Goal: Complete application form: Complete application form

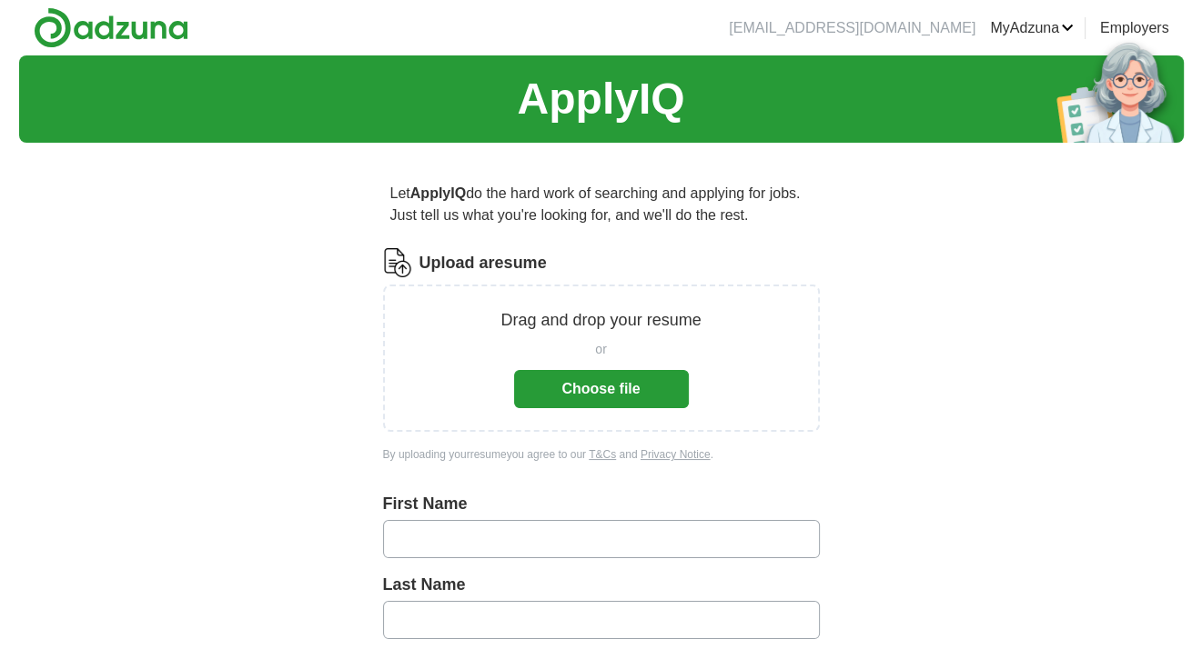
click at [611, 384] on button "Choose file" at bounding box center [601, 389] width 175 height 38
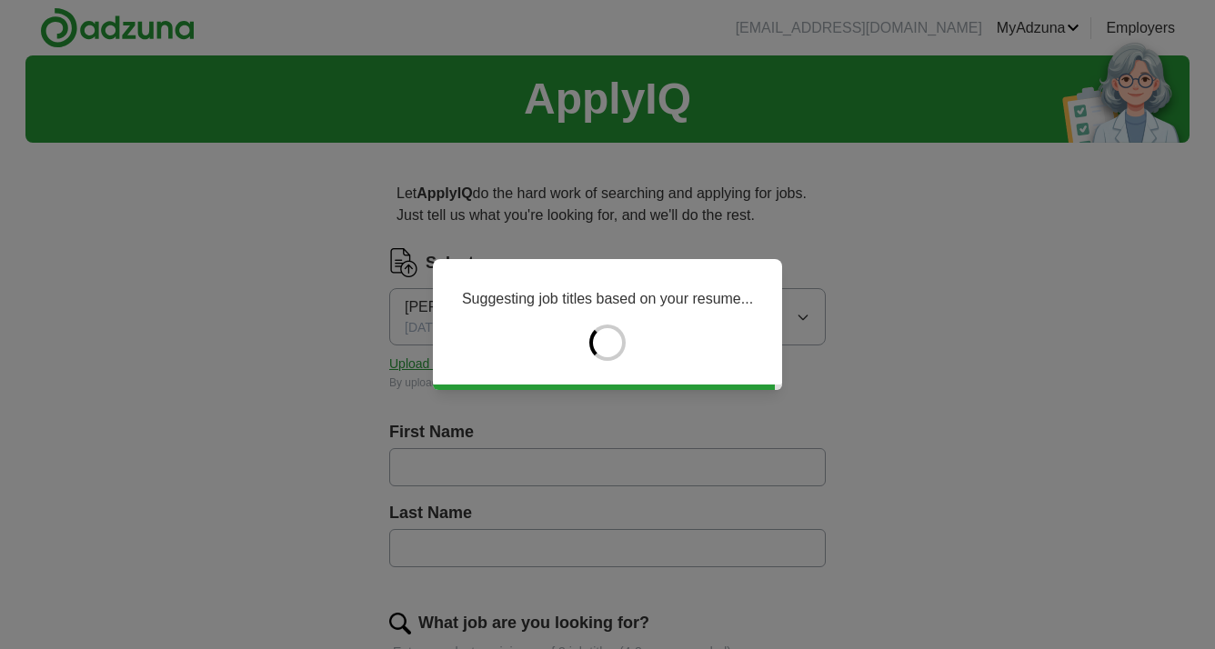
type input "***"
type input "*******"
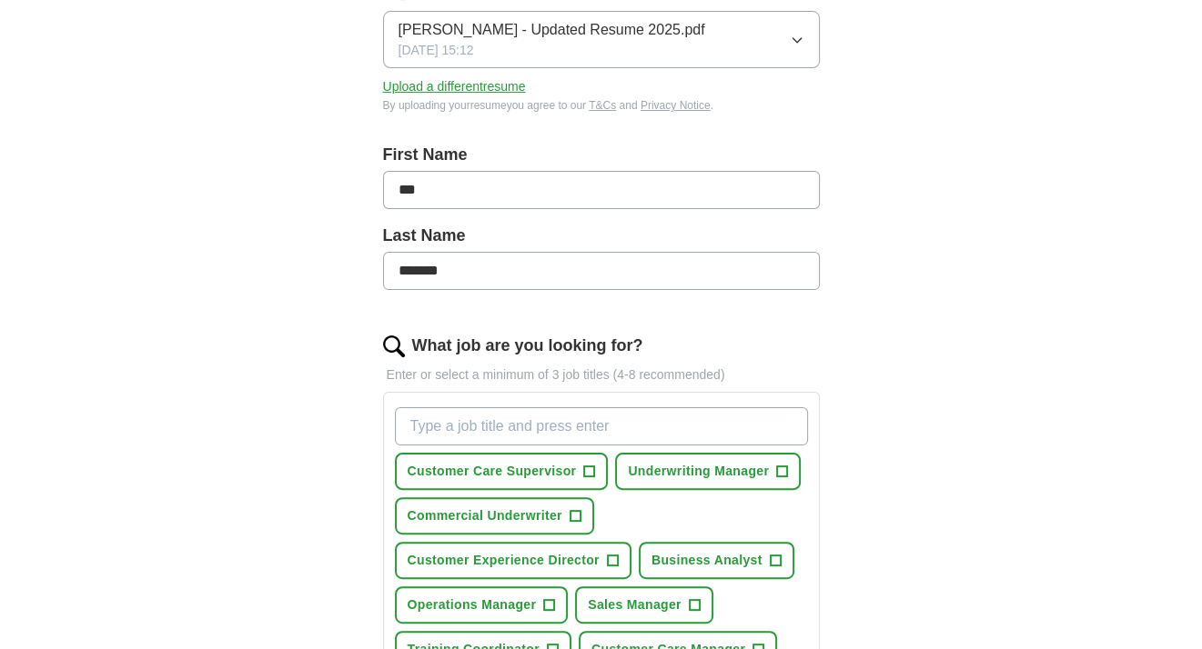
scroll to position [364, 0]
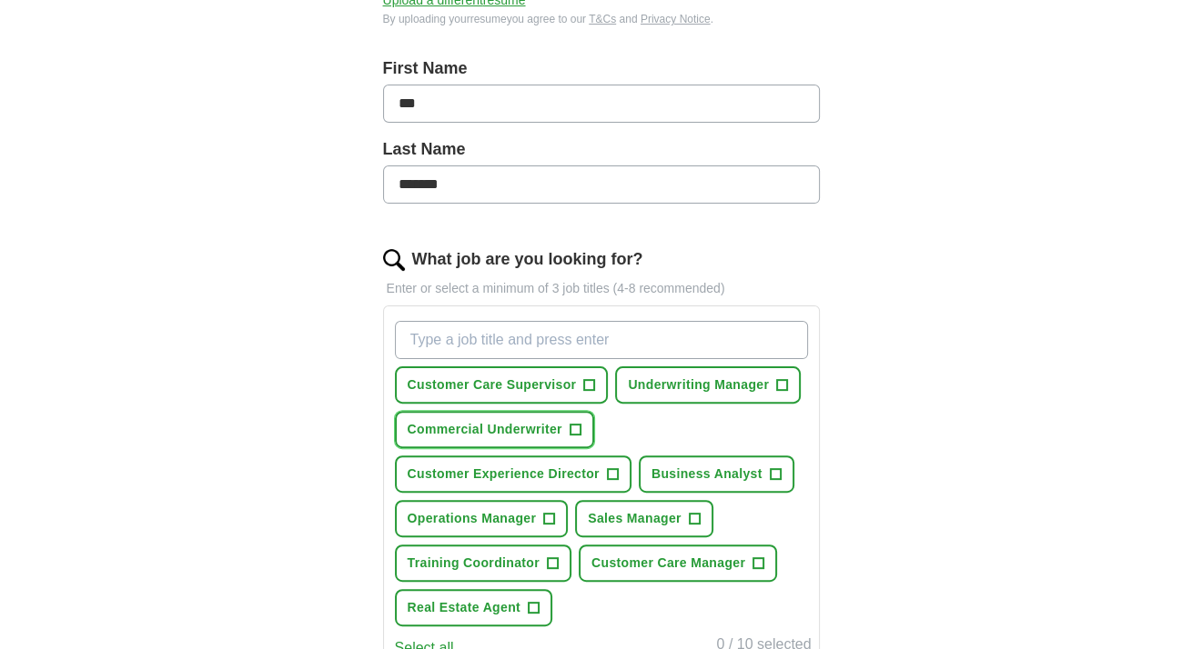
click at [539, 433] on span "Commercial Underwriter" at bounding box center [485, 429] width 155 height 19
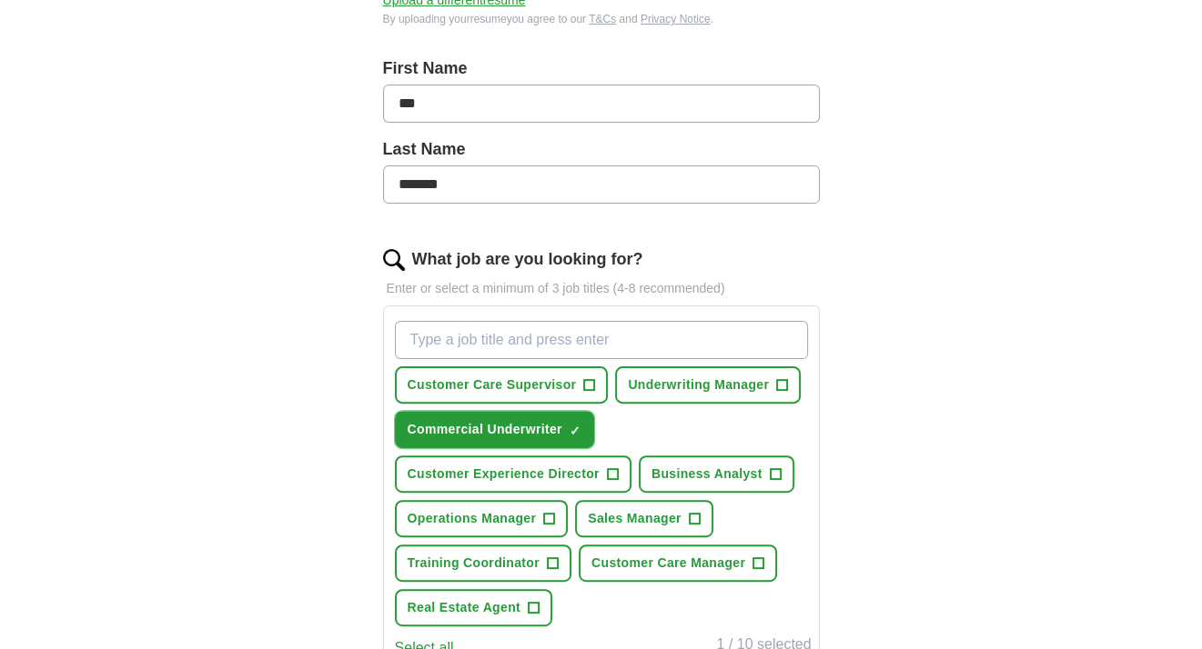
scroll to position [546, 0]
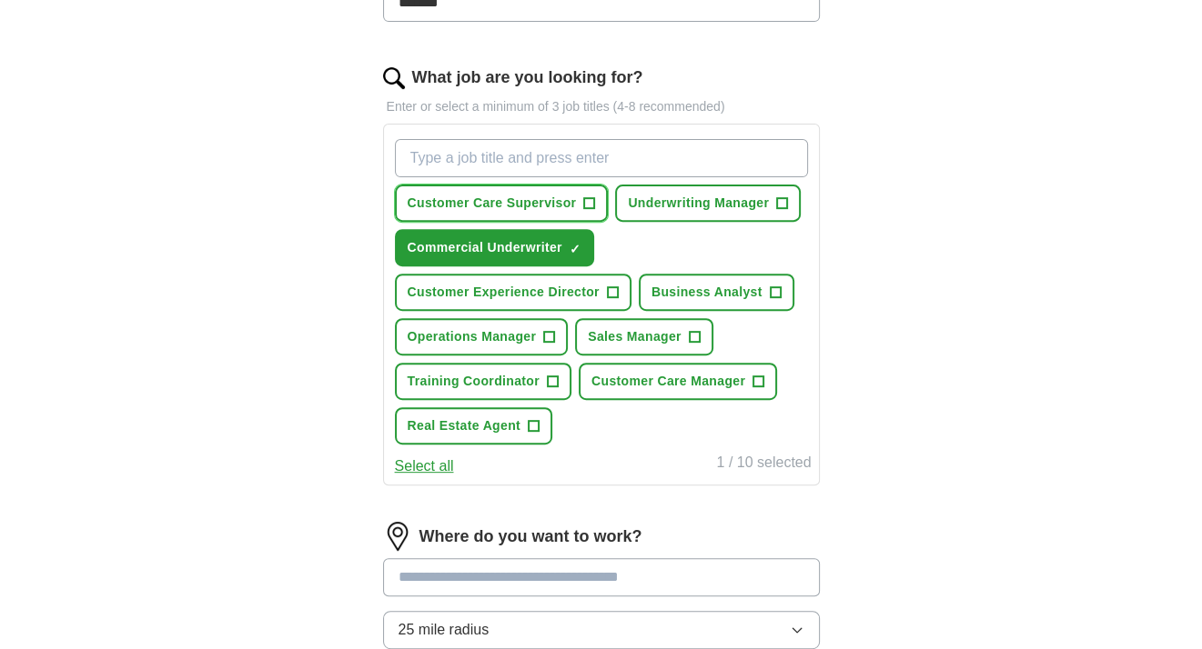
click at [513, 203] on span "Customer Care Supervisor" at bounding box center [492, 203] width 169 height 19
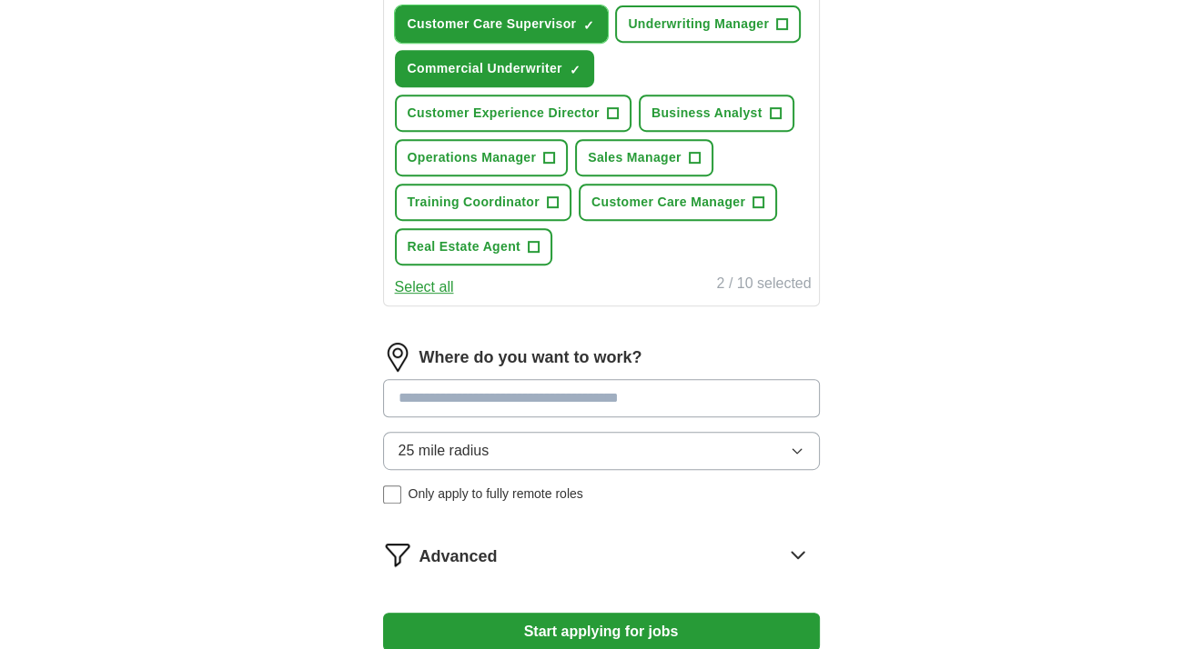
scroll to position [819, 0]
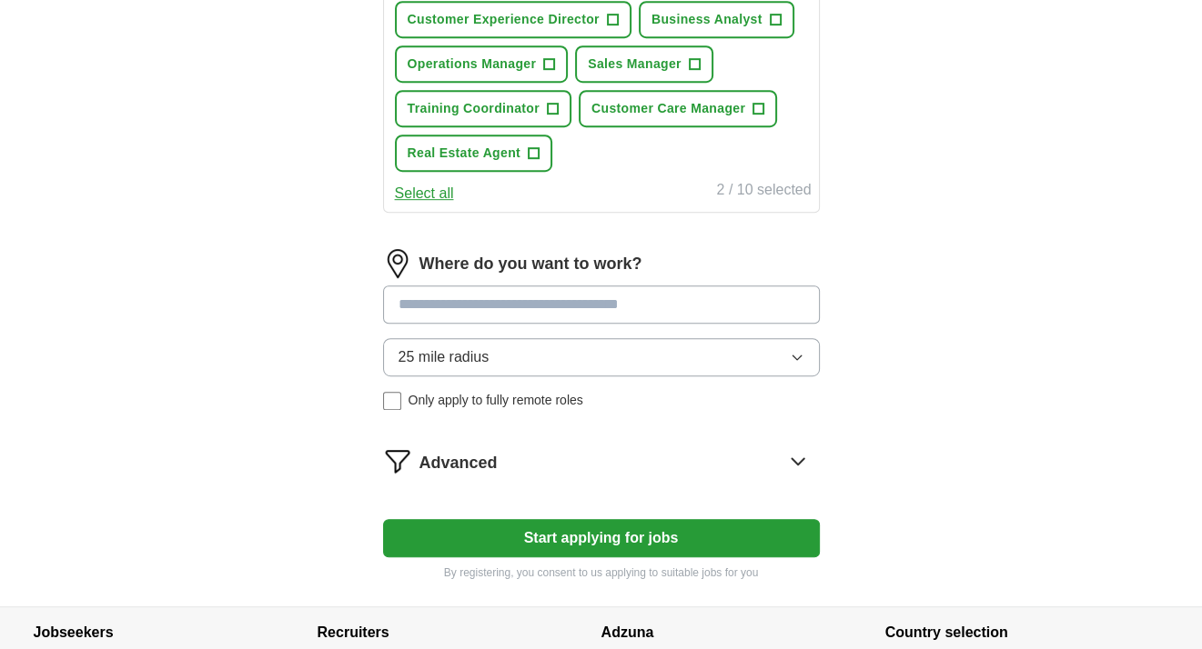
click at [439, 307] on input at bounding box center [601, 305] width 437 height 38
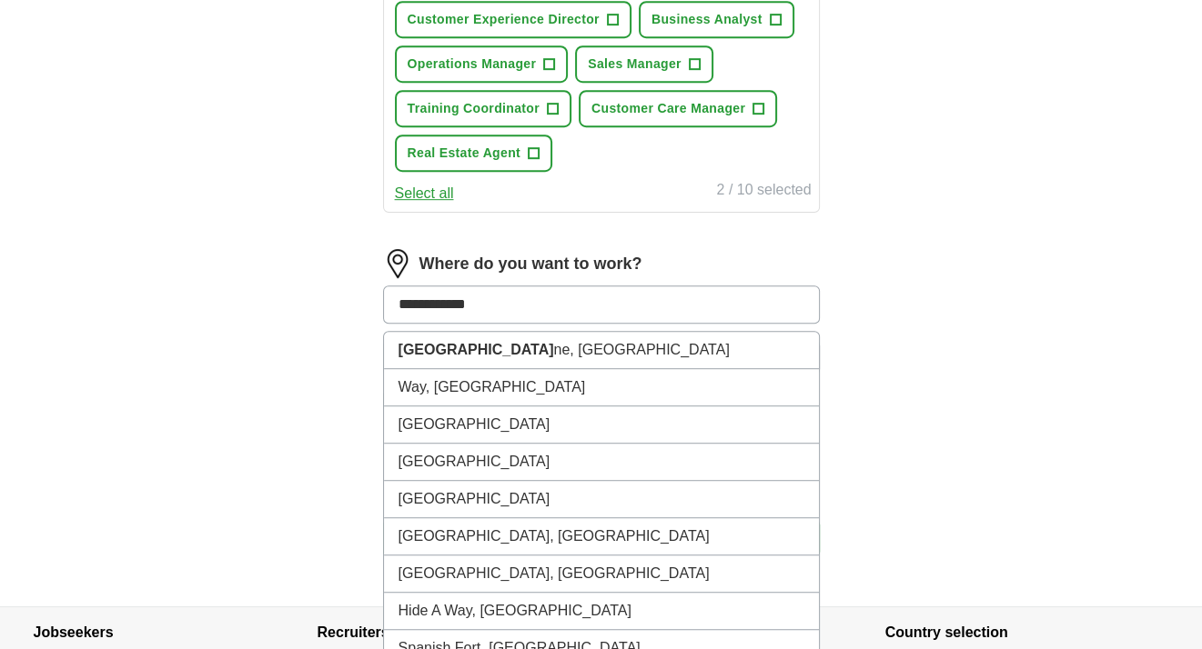
type input "**********"
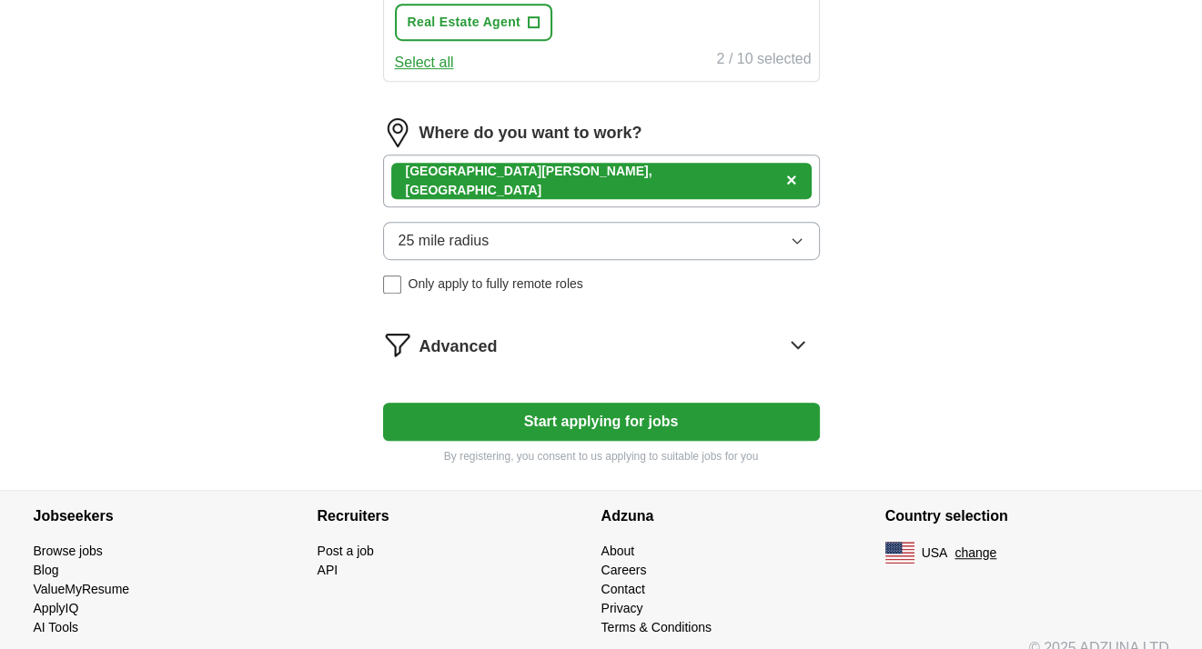
scroll to position [966, 0]
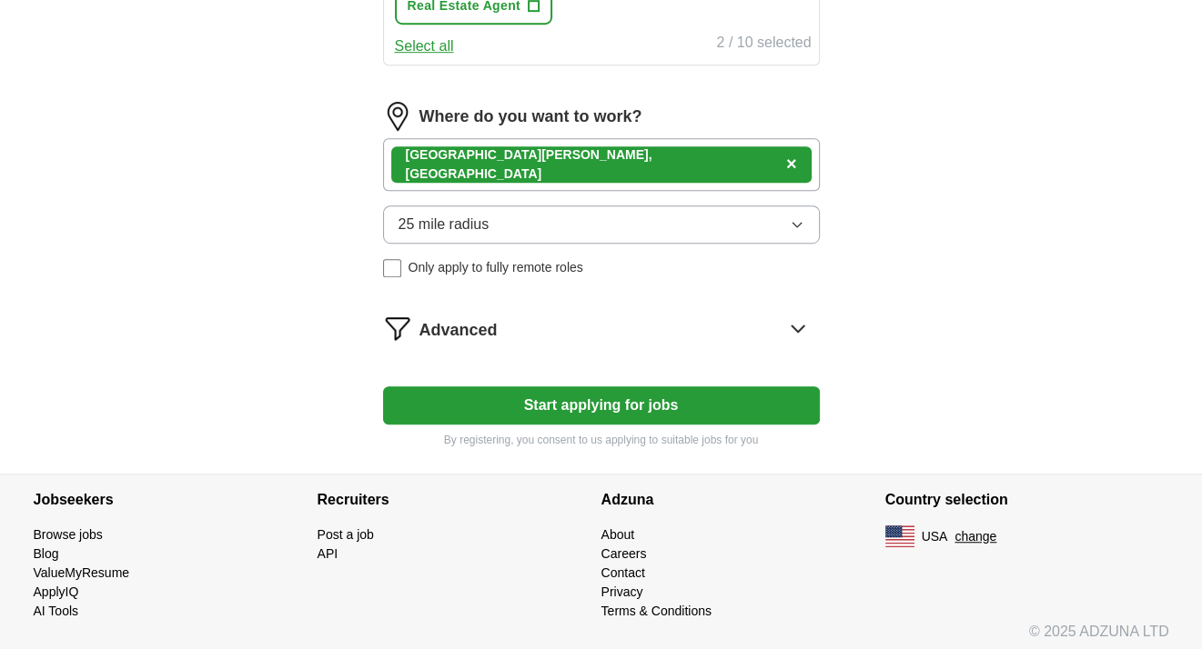
click at [603, 151] on div "[GEOGRAPHIC_DATA][PERSON_NAME] , [GEOGRAPHIC_DATA] ×" at bounding box center [601, 164] width 437 height 53
click at [579, 165] on div "[GEOGRAPHIC_DATA][PERSON_NAME] , [GEOGRAPHIC_DATA] ×" at bounding box center [601, 164] width 437 height 53
click at [549, 407] on button "Start applying for jobs" at bounding box center [601, 406] width 437 height 38
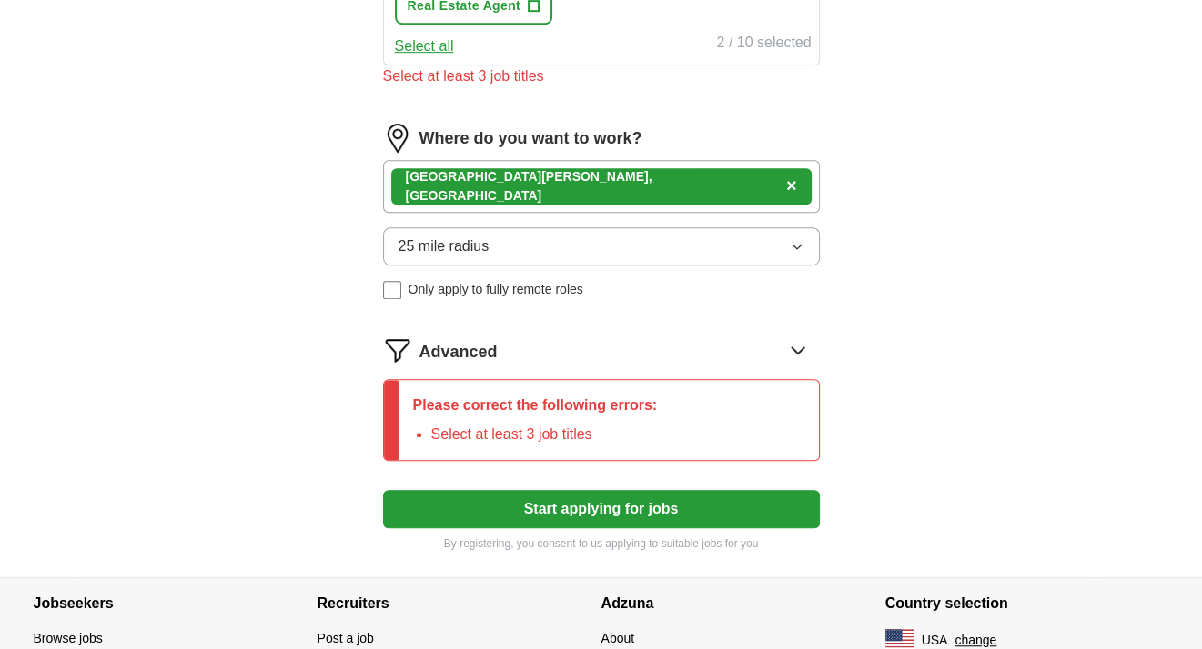
click at [571, 195] on div "[GEOGRAPHIC_DATA][PERSON_NAME] , [GEOGRAPHIC_DATA] ×" at bounding box center [601, 186] width 437 height 53
drag, startPoint x: 598, startPoint y: 411, endPoint x: 808, endPoint y: 333, distance: 224.2
click at [600, 409] on div "Please correct the following errors: Select at least 3 job titles" at bounding box center [535, 420] width 274 height 80
click at [797, 340] on icon at bounding box center [797, 350] width 29 height 29
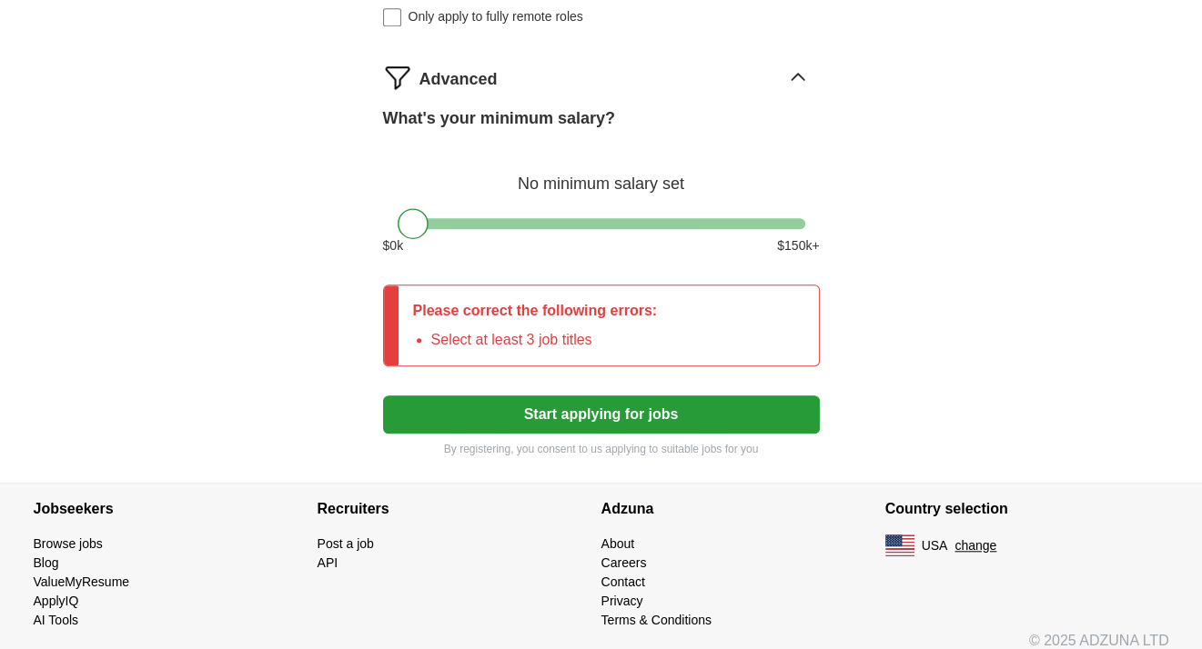
scroll to position [1057, 0]
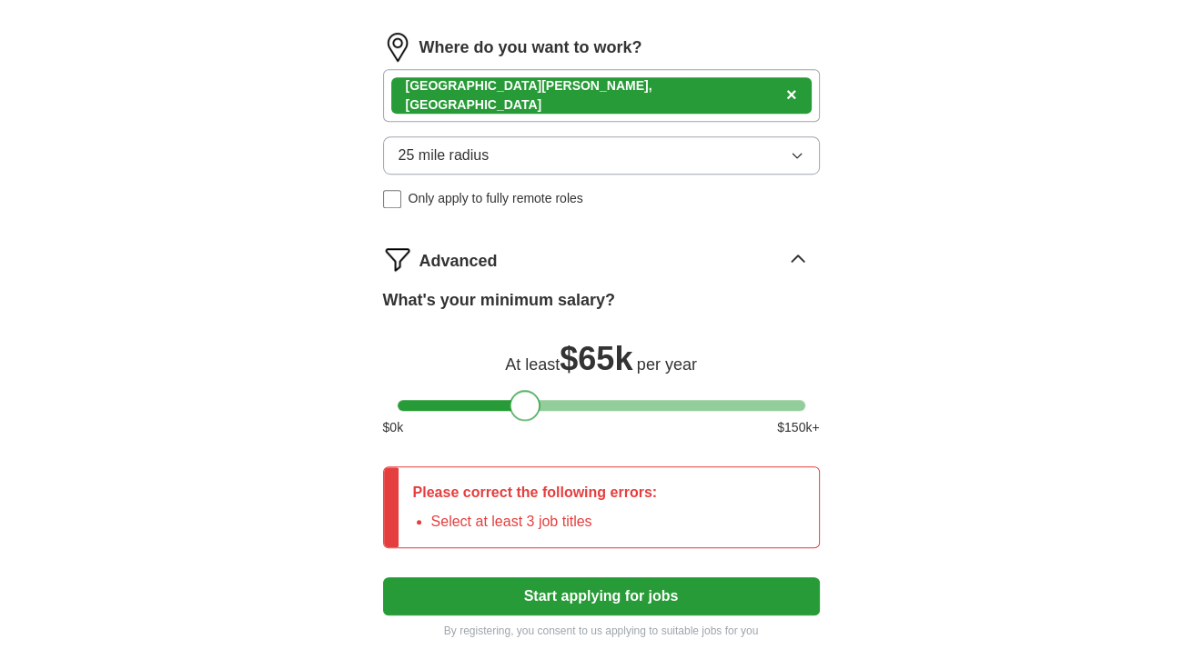
drag, startPoint x: 409, startPoint y: 403, endPoint x: 521, endPoint y: 402, distance: 111.9
click at [521, 402] on div at bounding box center [524, 405] width 31 height 31
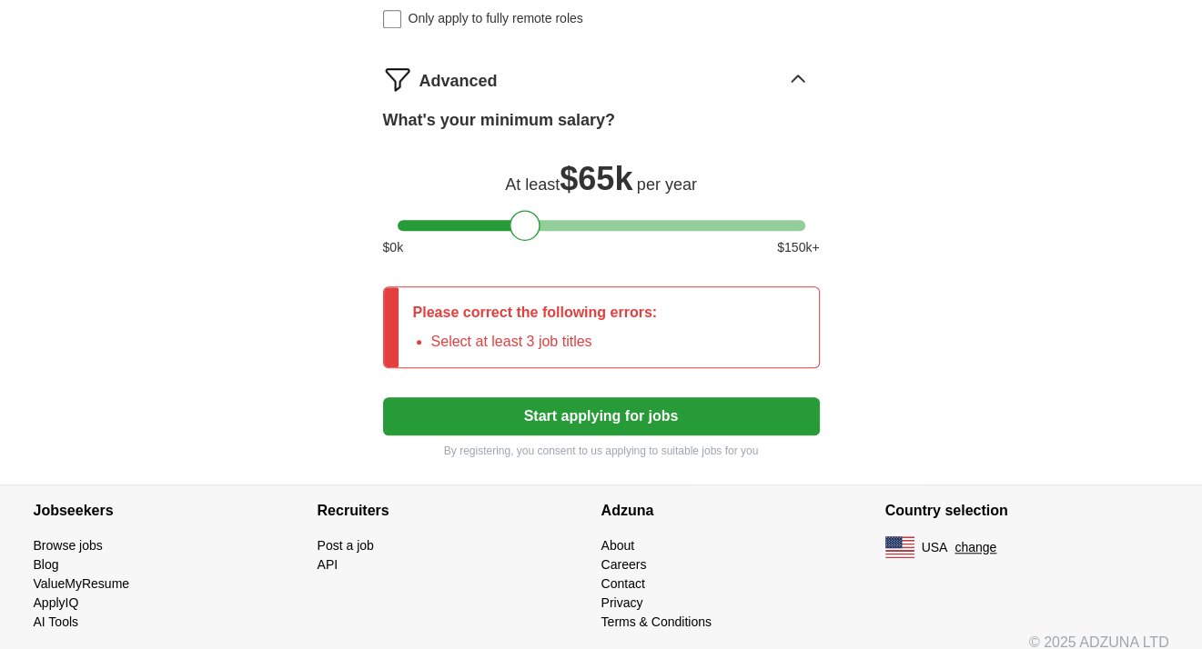
scroll to position [1239, 0]
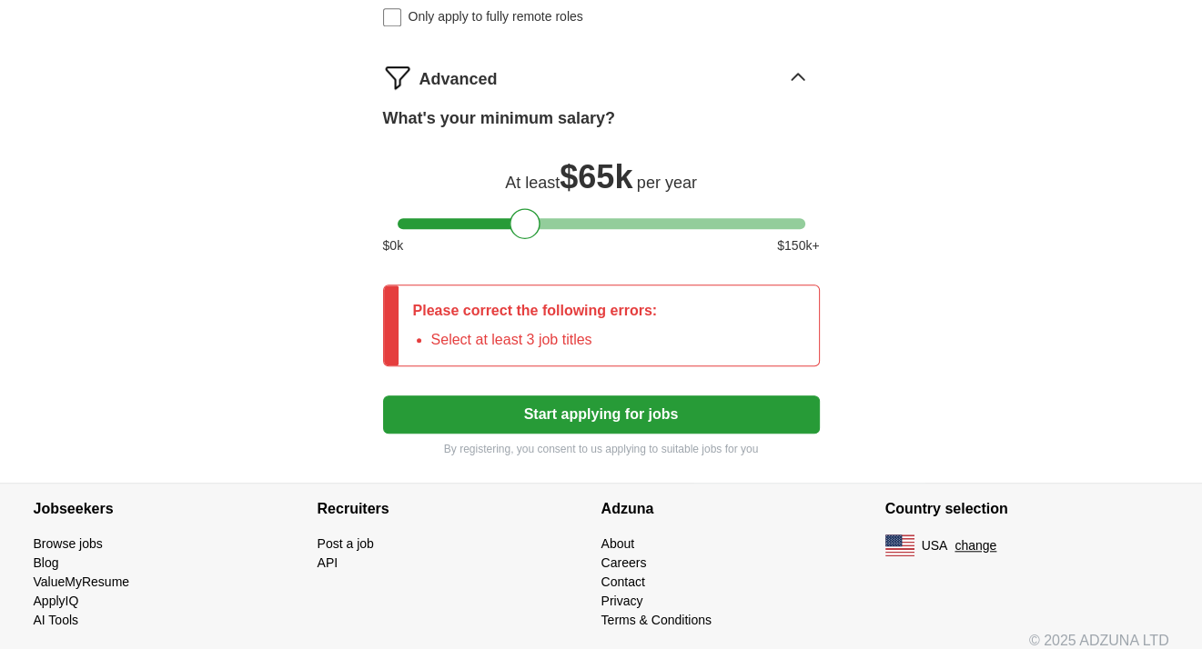
click at [648, 409] on button "Start applying for jobs" at bounding box center [601, 415] width 437 height 38
click at [532, 419] on button "Start applying for jobs" at bounding box center [601, 415] width 437 height 38
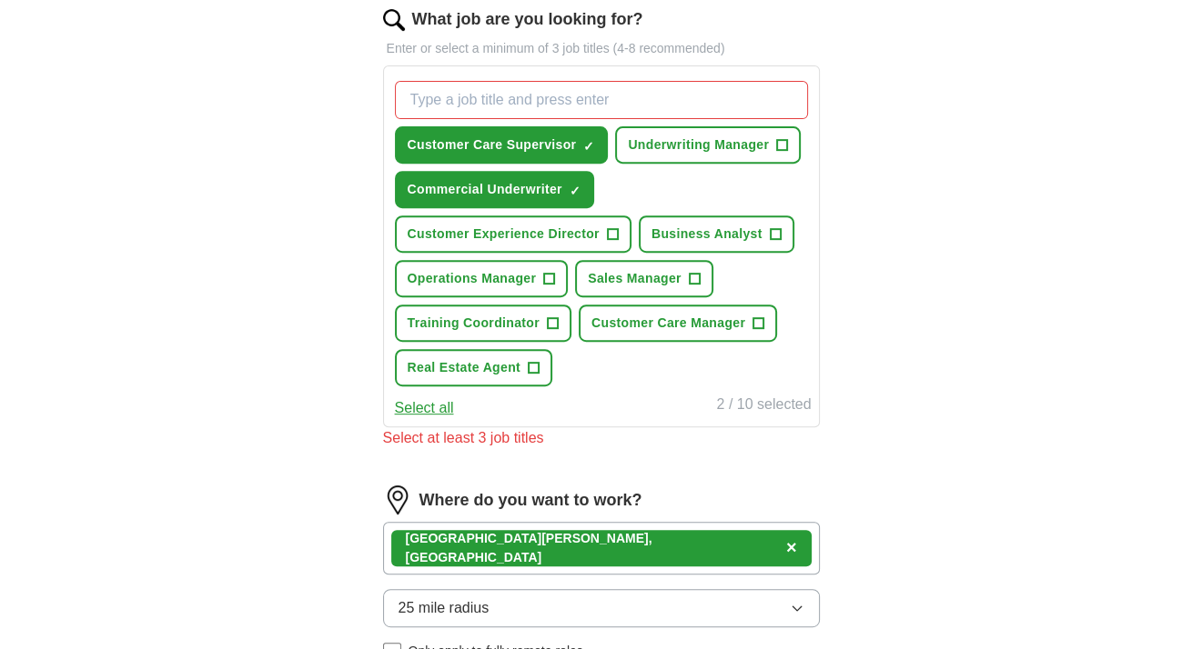
scroll to position [602, 0]
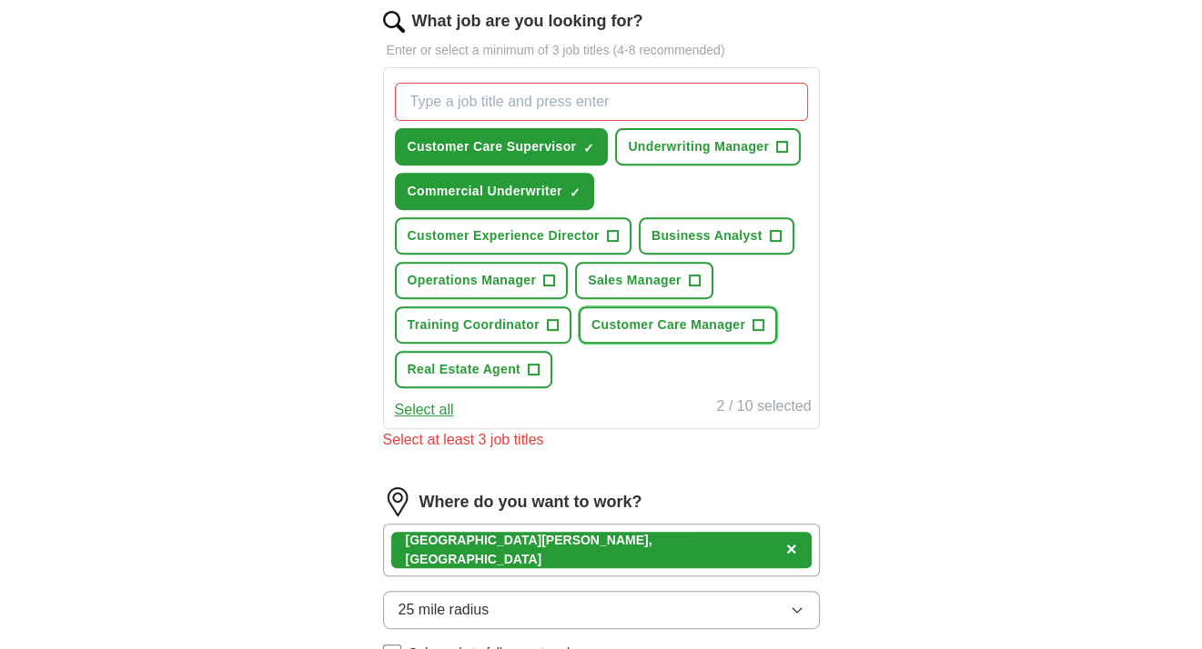
click at [662, 318] on span "Customer Care Manager" at bounding box center [668, 325] width 154 height 19
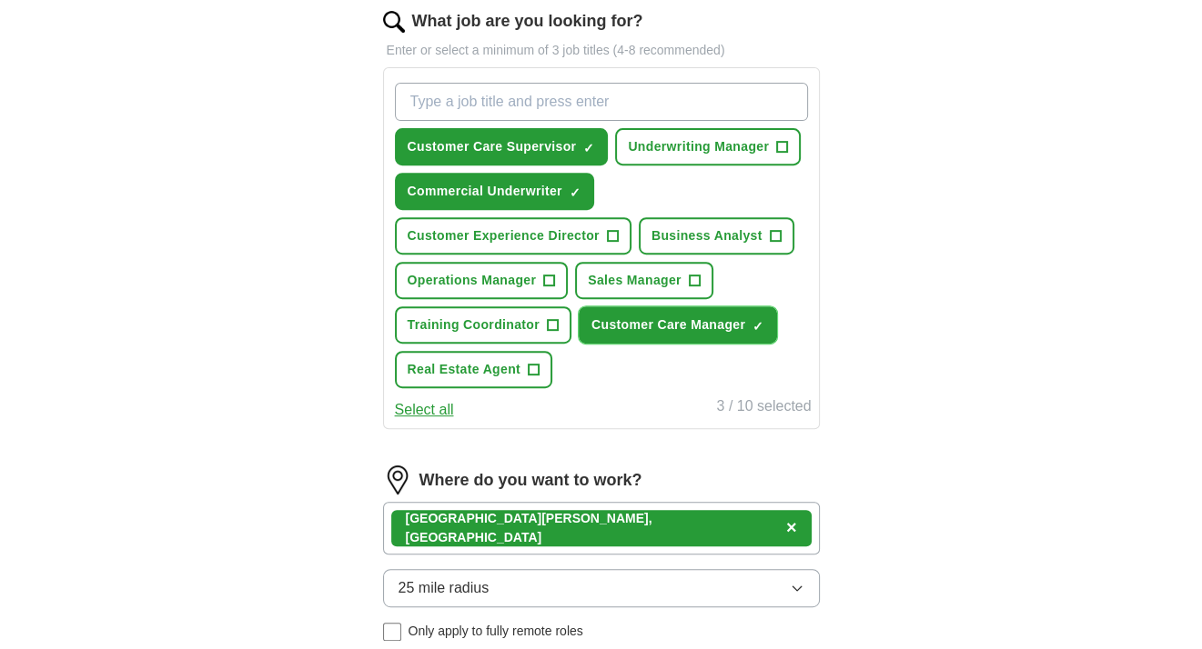
click at [662, 319] on span "Customer Care Manager" at bounding box center [668, 325] width 154 height 19
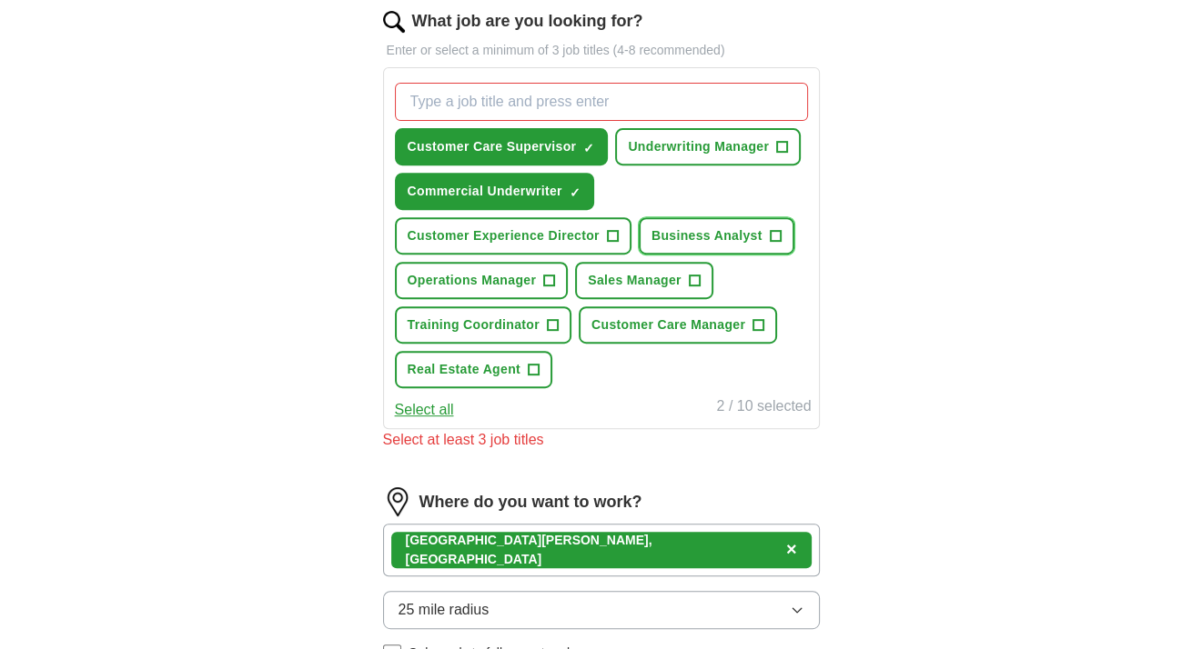
click at [699, 241] on button "Business Analyst +" at bounding box center [717, 235] width 156 height 37
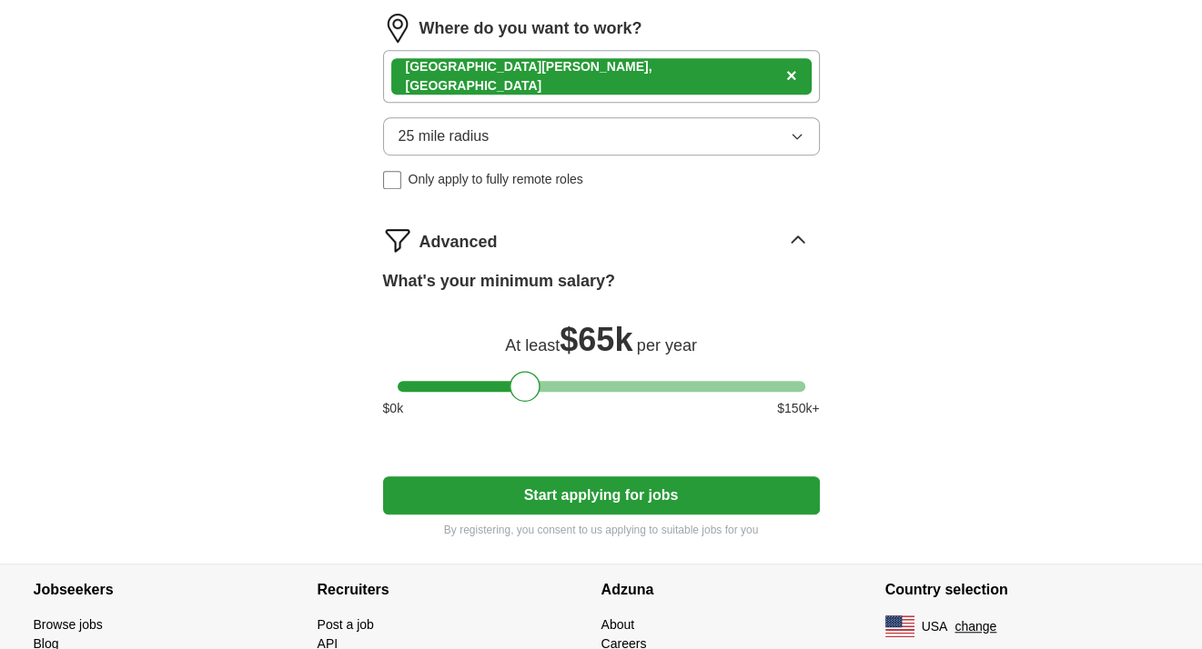
scroll to position [1144, 0]
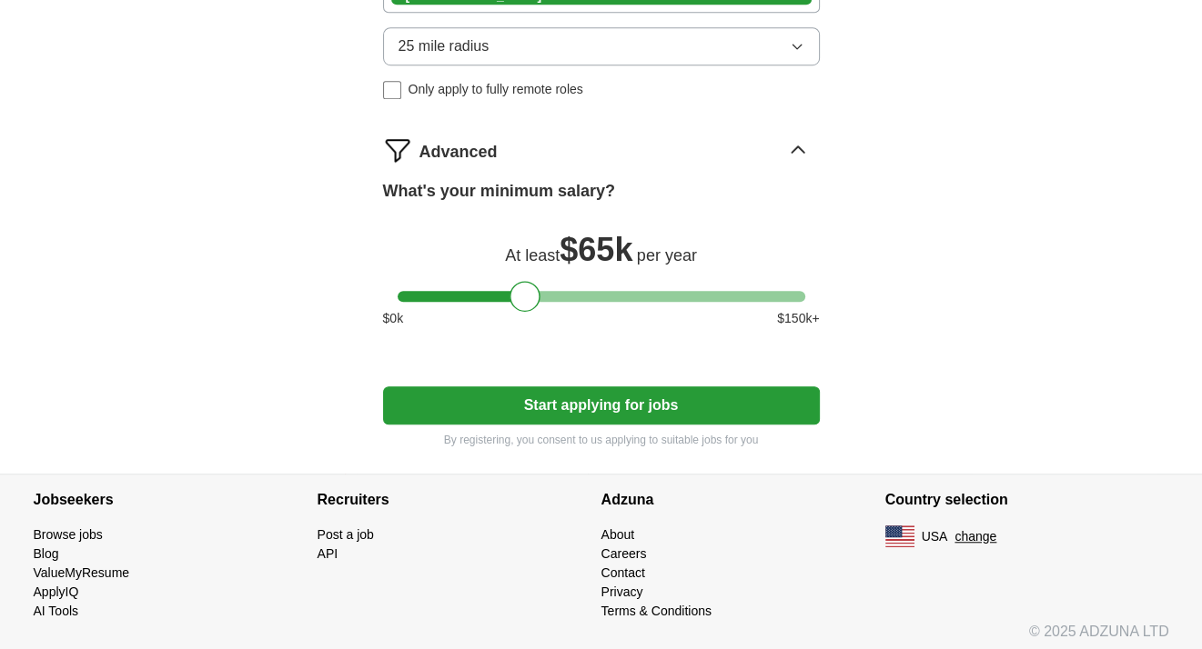
click at [644, 414] on button "Start applying for jobs" at bounding box center [601, 406] width 437 height 38
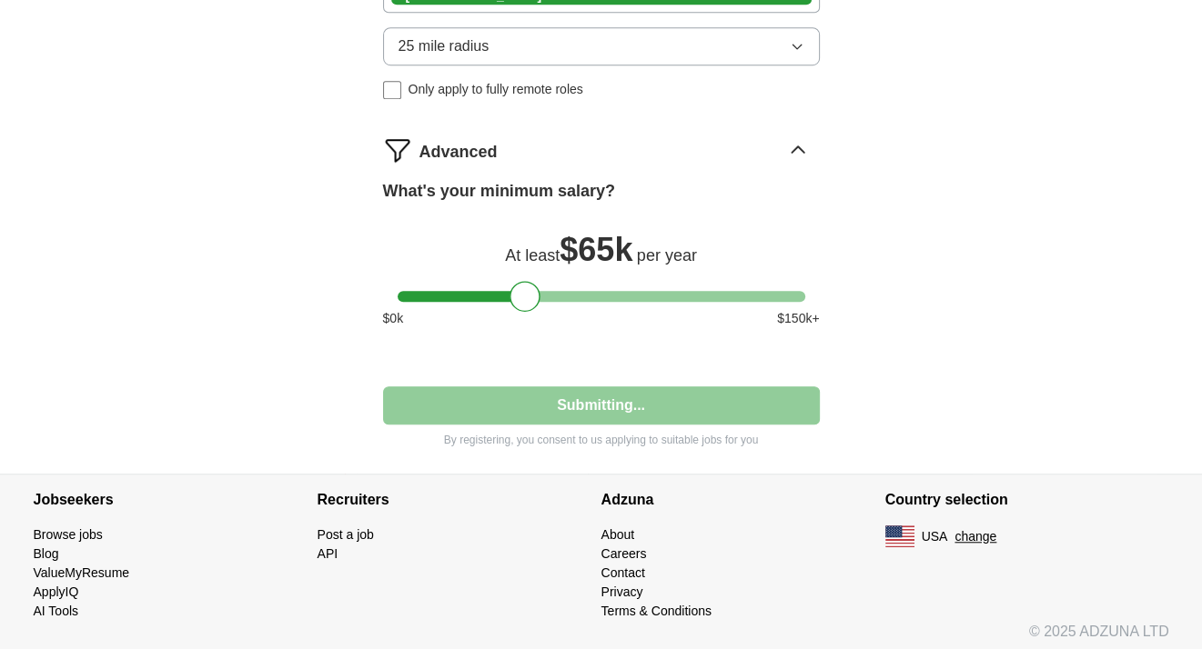
select select "**"
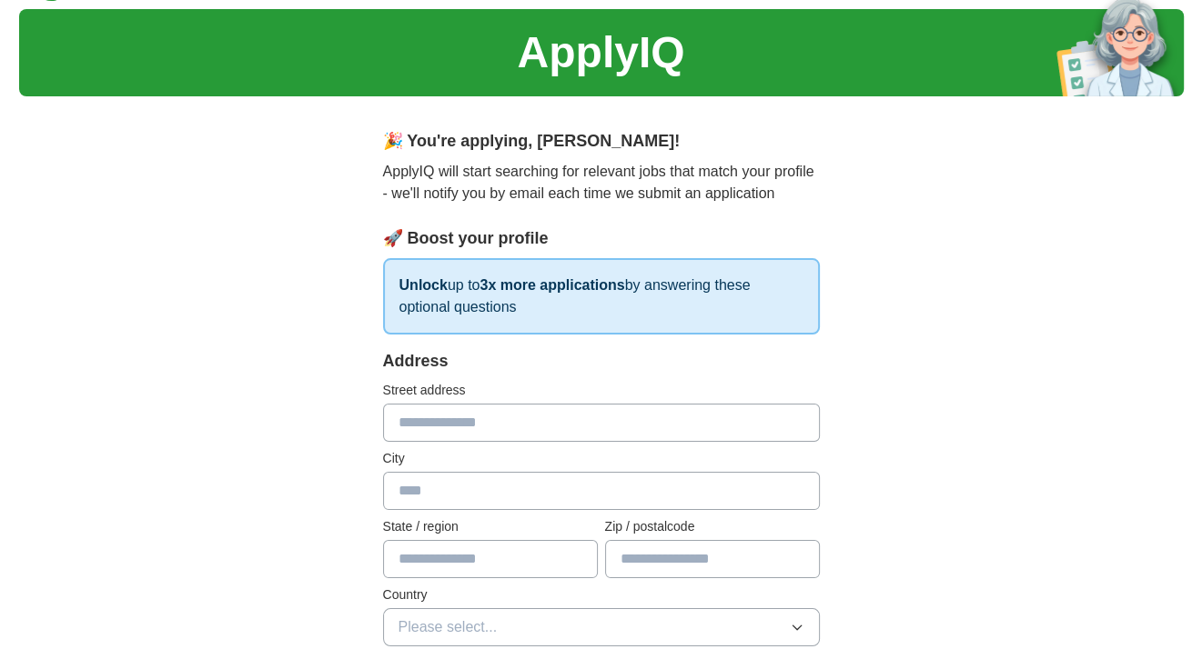
scroll to position [0, 0]
